Goal: Task Accomplishment & Management: Complete application form

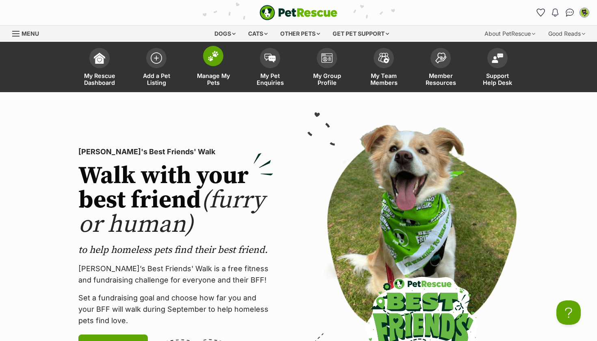
click at [202, 84] on span "Manage My Pets" at bounding box center [213, 79] width 37 height 14
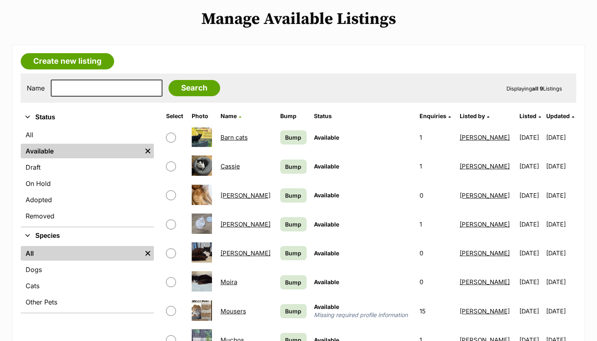
scroll to position [94, 0]
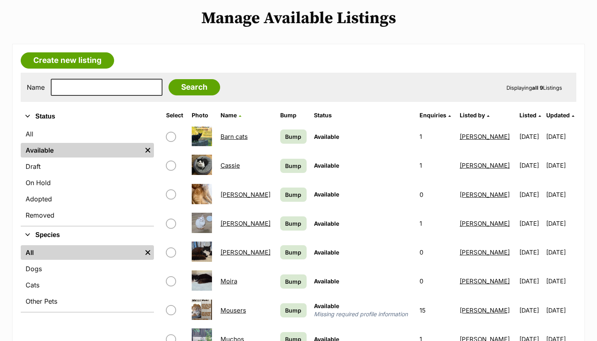
click at [171, 221] on input "checkbox" at bounding box center [171, 224] width 10 height 10
checkbox input "true"
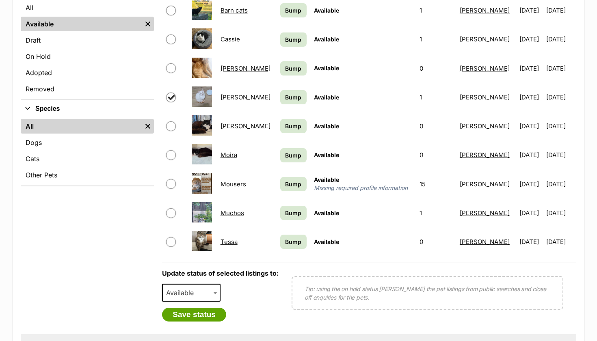
scroll to position [220, 0]
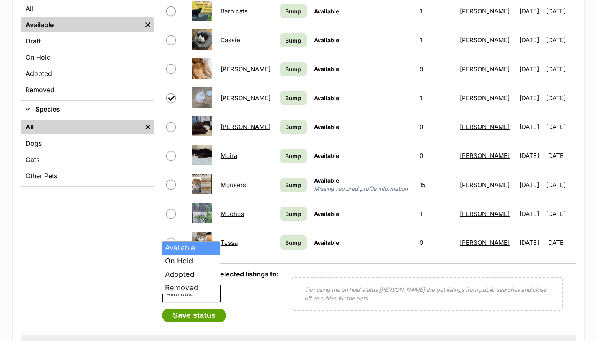
click at [187, 298] on span "Available" at bounding box center [191, 294] width 58 height 18
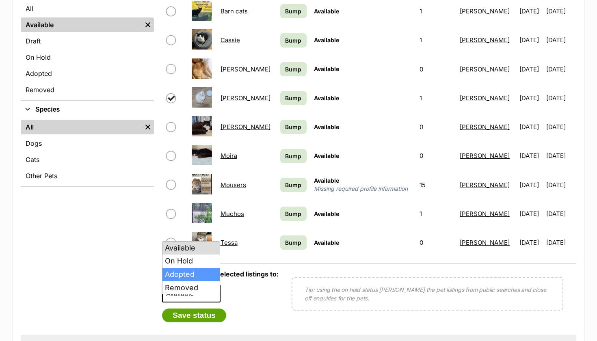
select select "rehomed"
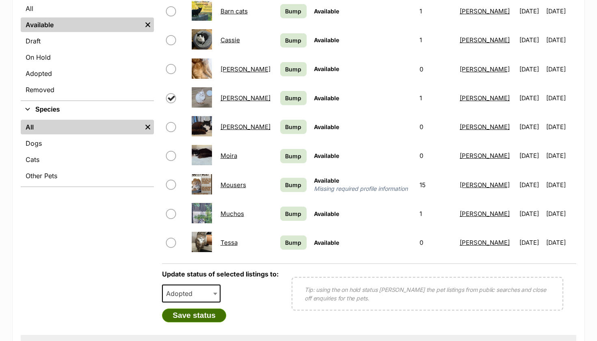
click at [190, 316] on button "Save status" at bounding box center [194, 315] width 64 height 14
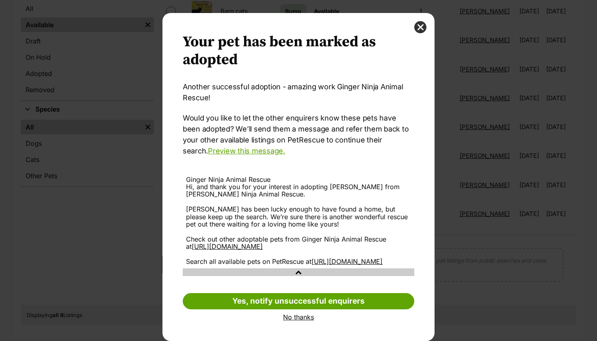
scroll to position [19, 0]
click at [288, 318] on link "No thanks" at bounding box center [298, 316] width 231 height 7
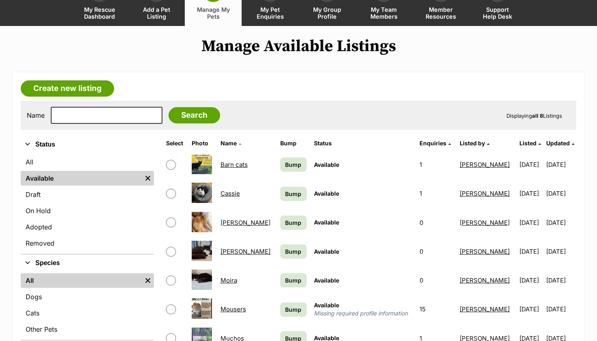
scroll to position [34, 0]
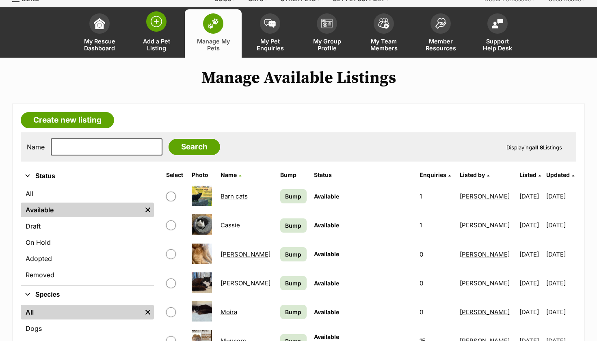
click at [170, 20] on link "Add a Pet Listing" at bounding box center [156, 33] width 57 height 48
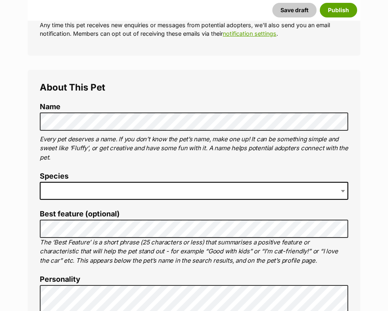
scroll to position [237, 0]
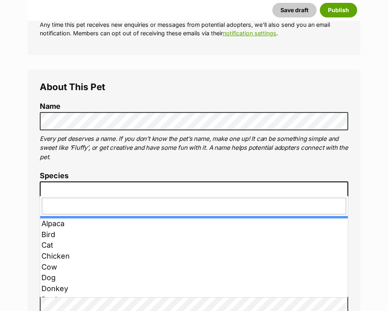
click at [221, 182] on span at bounding box center [194, 190] width 308 height 18
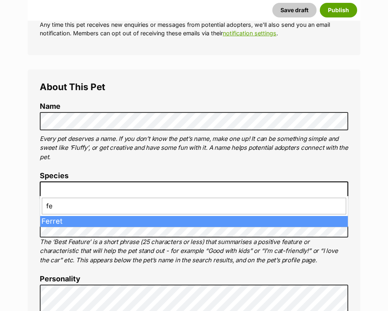
type input "f"
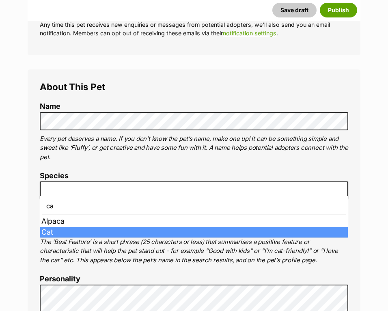
type input "ca"
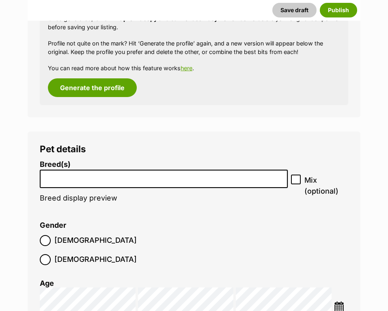
scroll to position [870, 0]
click at [84, 172] on input "search" at bounding box center [164, 176] width 242 height 9
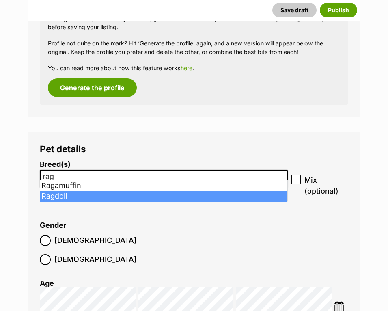
type input "rag"
select select "263"
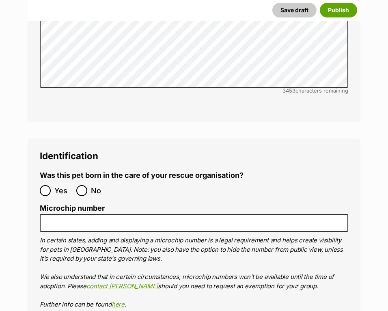
scroll to position [2616, 0]
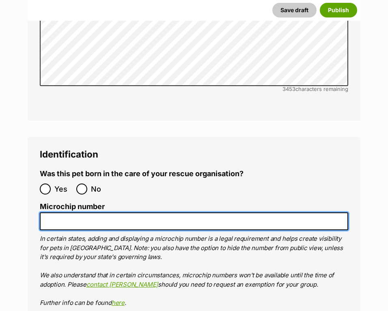
click at [162, 212] on input "Microchip number" at bounding box center [194, 221] width 308 height 18
paste input "978142000367150"
type input "978142000367150"
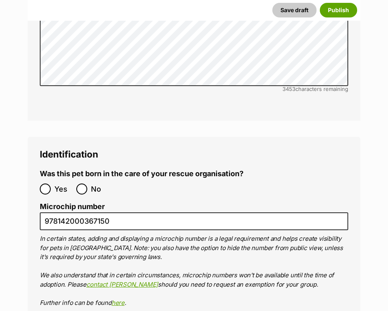
click at [82, 183] on input "No" at bounding box center [81, 188] width 11 height 11
radio input "true"
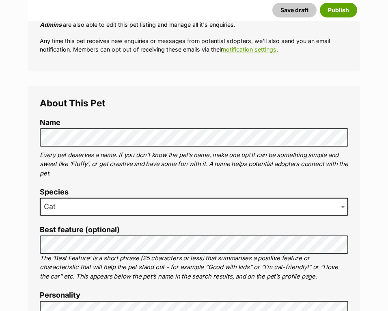
scroll to position [222, 0]
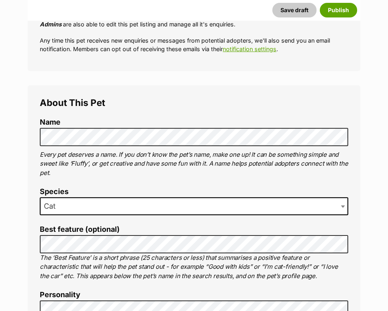
click at [160, 161] on p "Every pet deserves a name. If you don’t know the pet’s name, make one up! It ca…" at bounding box center [194, 164] width 308 height 28
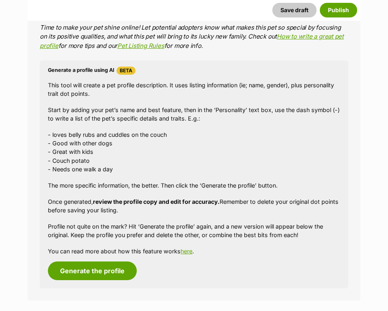
scroll to position [688, 0]
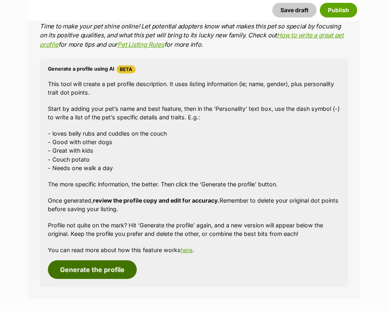
click at [106, 260] on button "Generate the profile" at bounding box center [92, 269] width 89 height 19
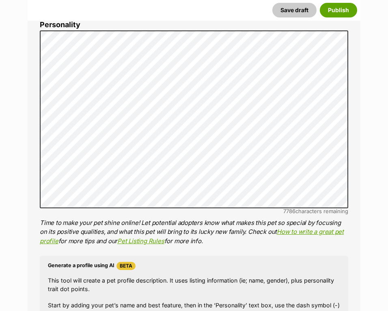
scroll to position [451, 0]
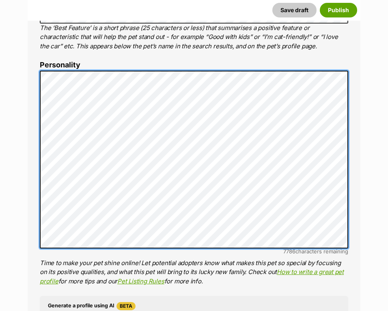
click at [35, 60] on div "About This Pet Name Henlo there, it looks like you might be using the pet name …" at bounding box center [194, 196] width 333 height 680
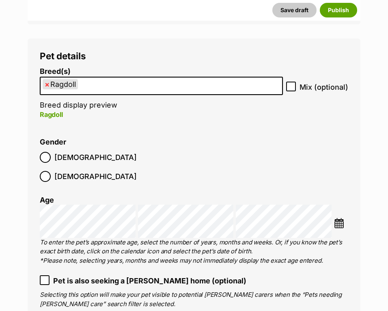
scroll to position [964, 0]
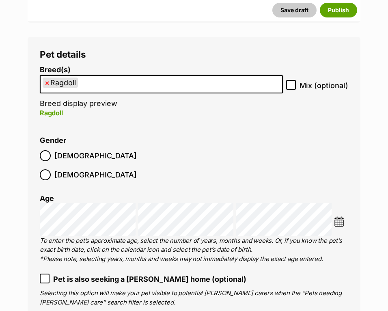
click at [338, 216] on img at bounding box center [339, 221] width 10 height 10
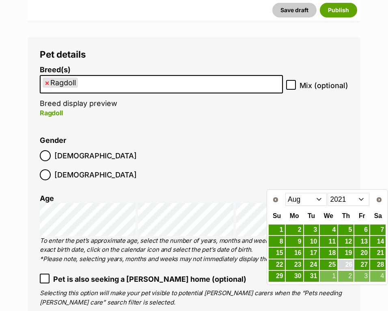
click at [348, 266] on link "26" at bounding box center [345, 265] width 15 height 10
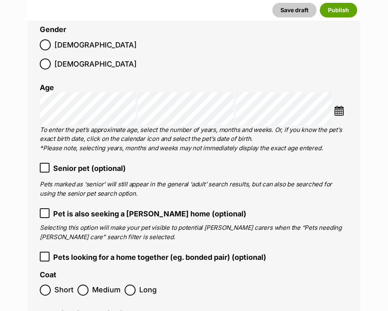
scroll to position [1074, 0]
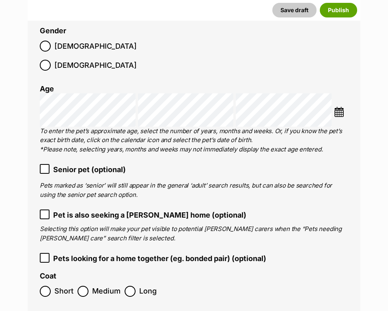
click at [97, 282] on ol "Short Medium Long" at bounding box center [194, 291] width 308 height 19
click at [103, 286] on span "Medium" at bounding box center [106, 291] width 28 height 11
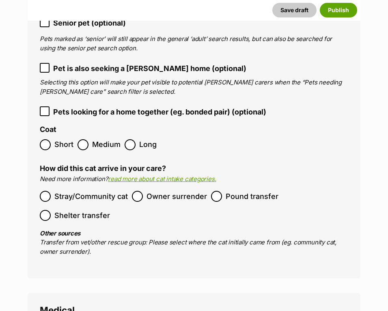
scroll to position [1222, 0]
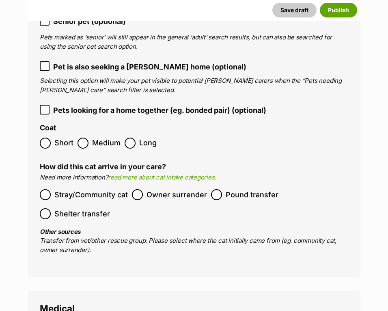
click at [175, 189] on span "Owner surrender" at bounding box center [177, 194] width 60 height 11
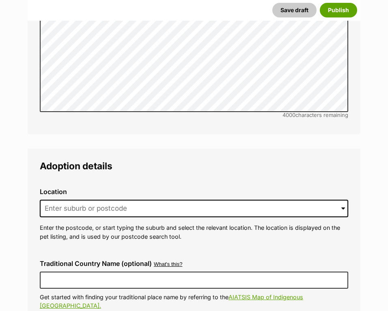
scroll to position [1887, 0]
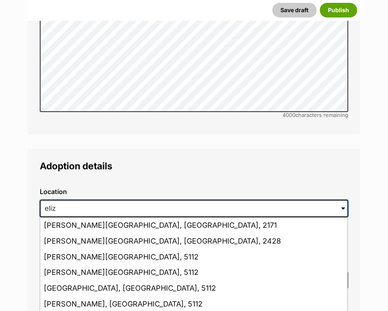
scroll to position [0, 0]
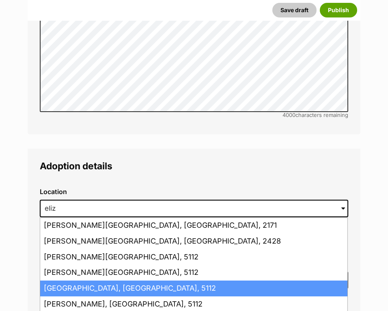
click at [145, 280] on li "Elizabeth, South Australia, 5112" at bounding box center [193, 288] width 307 height 16
type input "Elizabeth, South Australia, 5112"
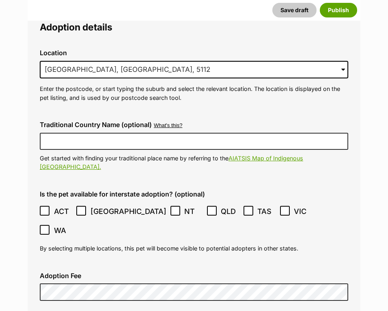
scroll to position [2028, 0]
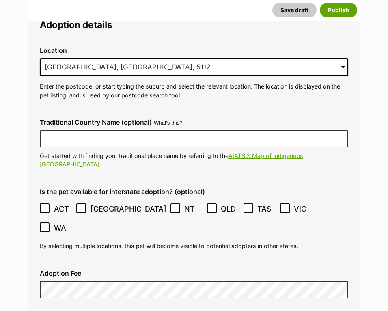
checkbox input "true"
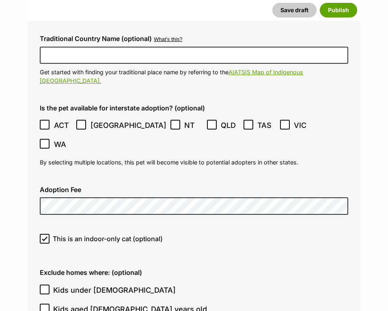
scroll to position [2115, 0]
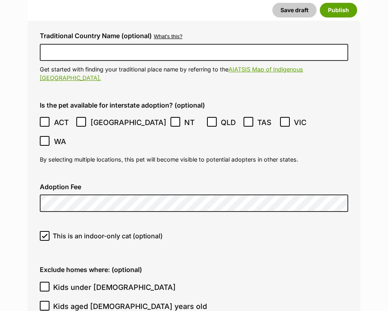
click at [106, 282] on span "Kids under 5 years old" at bounding box center [114, 287] width 123 height 11
click at [50, 282] on input "Kids under 5 years old" at bounding box center [45, 287] width 10 height 10
checkbox input "true"
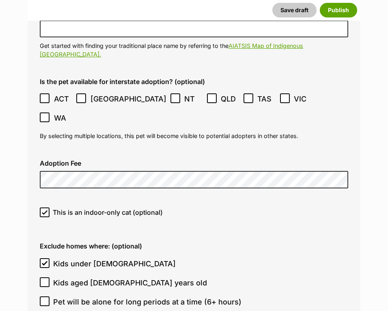
checkbox input "true"
click at [120, 258] on span "Kids under 5 years old" at bounding box center [114, 263] width 123 height 11
click at [50, 258] on input "Kids under 5 years old" at bounding box center [45, 263] width 10 height 10
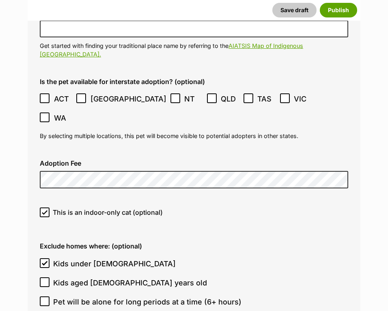
checkbox input "false"
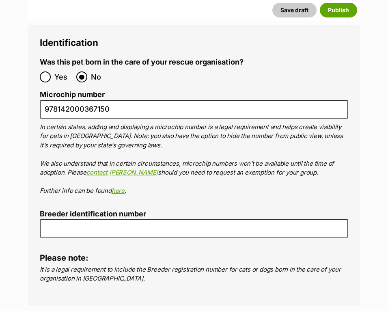
scroll to position [2915, 0]
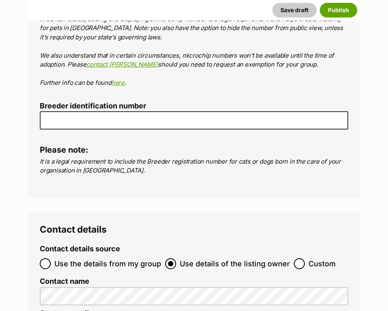
click at [118, 258] on span "Use the details from my group" at bounding box center [107, 263] width 107 height 11
click at [51, 258] on input "Use the details from my group" at bounding box center [45, 263] width 11 height 11
radio input "true"
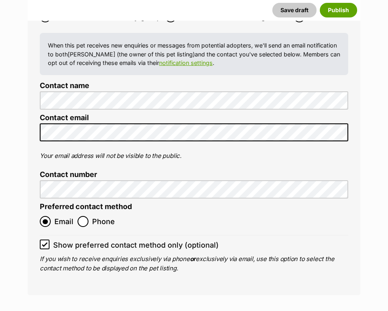
scroll to position [3162, 0]
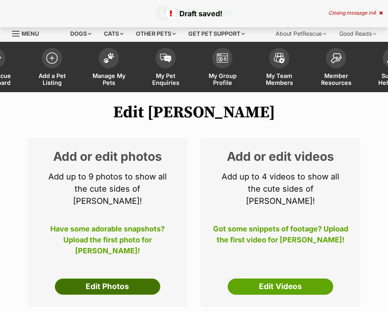
click at [108, 278] on link "Edit Photos" at bounding box center [108, 286] width 106 height 16
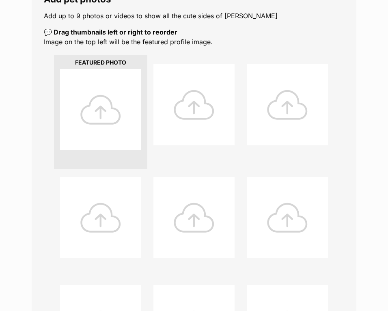
scroll to position [162, 0]
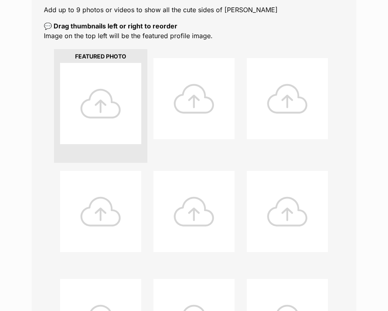
click at [92, 103] on div at bounding box center [100, 103] width 81 height 81
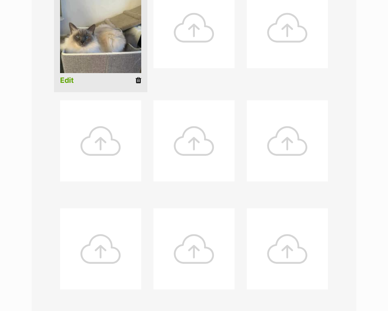
scroll to position [231, 0]
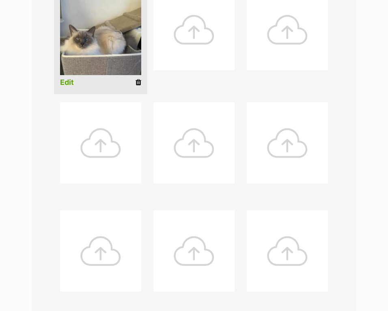
click at [64, 84] on link "Edit" at bounding box center [67, 82] width 14 height 9
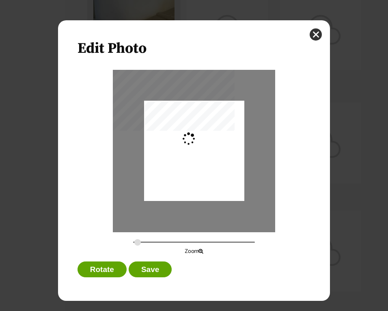
scroll to position [0, 0]
drag, startPoint x: 136, startPoint y: 243, endPoint x: 147, endPoint y: 244, distance: 11.4
type input "0.391"
click at [147, 244] on input "Dialog Window - Close (Press escape to close)" at bounding box center [194, 242] width 122 height 8
drag, startPoint x: 193, startPoint y: 148, endPoint x: 218, endPoint y: 155, distance: 25.6
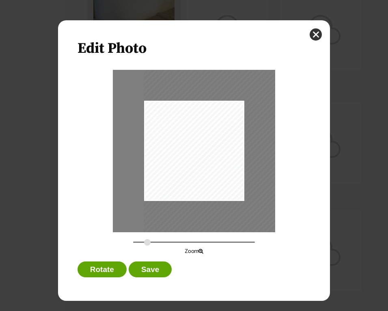
click at [218, 155] on div "Dialog Window - Close (Press escape to close)" at bounding box center [215, 157] width 143 height 190
click at [153, 265] on button "Save" at bounding box center [150, 269] width 43 height 16
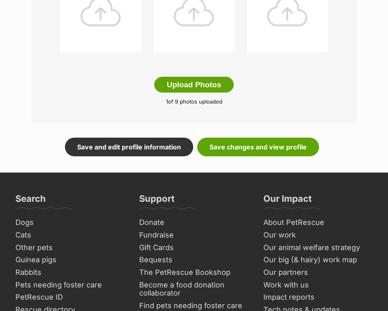
scroll to position [462, 0]
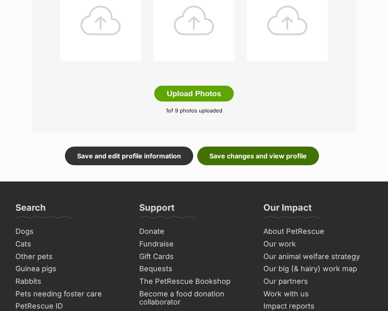
click at [252, 151] on link "Save changes and view profile" at bounding box center [258, 156] width 122 height 19
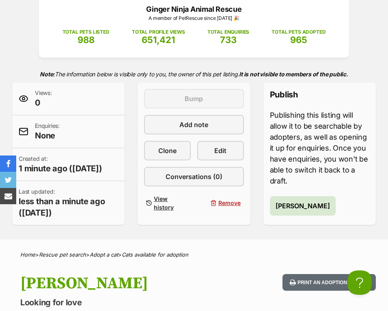
scroll to position [119, 0]
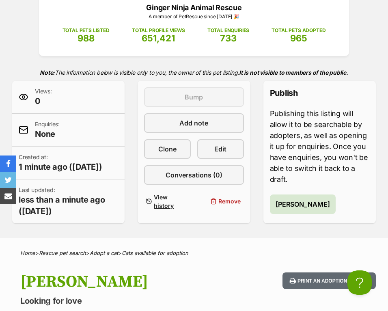
click at [287, 199] on span "[PERSON_NAME]" at bounding box center [303, 204] width 54 height 10
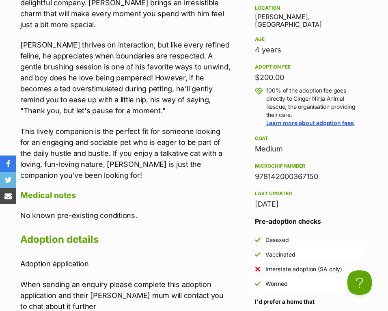
scroll to position [806, 0]
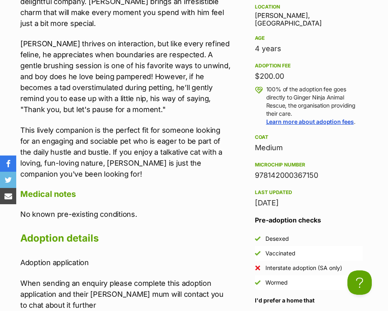
click at [156, 87] on p "[PERSON_NAME] thrives on interaction, but like every refined feline, he appreci…" at bounding box center [125, 76] width 210 height 77
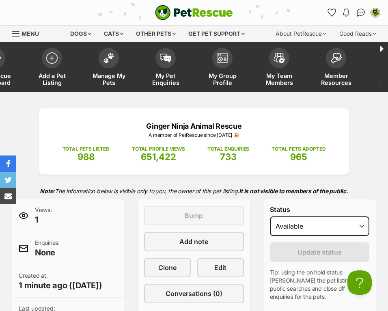
scroll to position [0, -33]
